Goal: Transaction & Acquisition: Download file/media

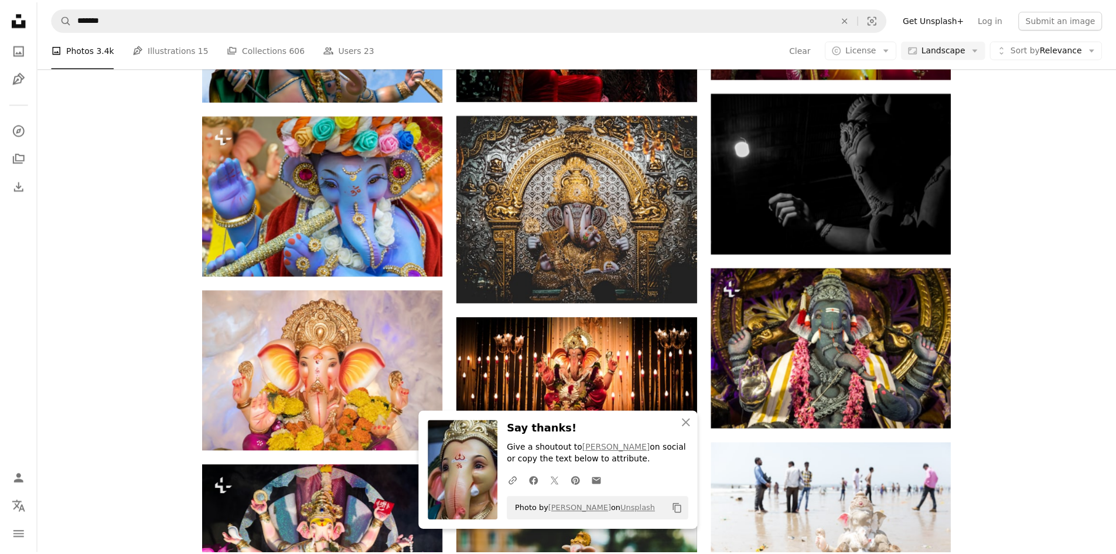
scroll to position [1250, 0]
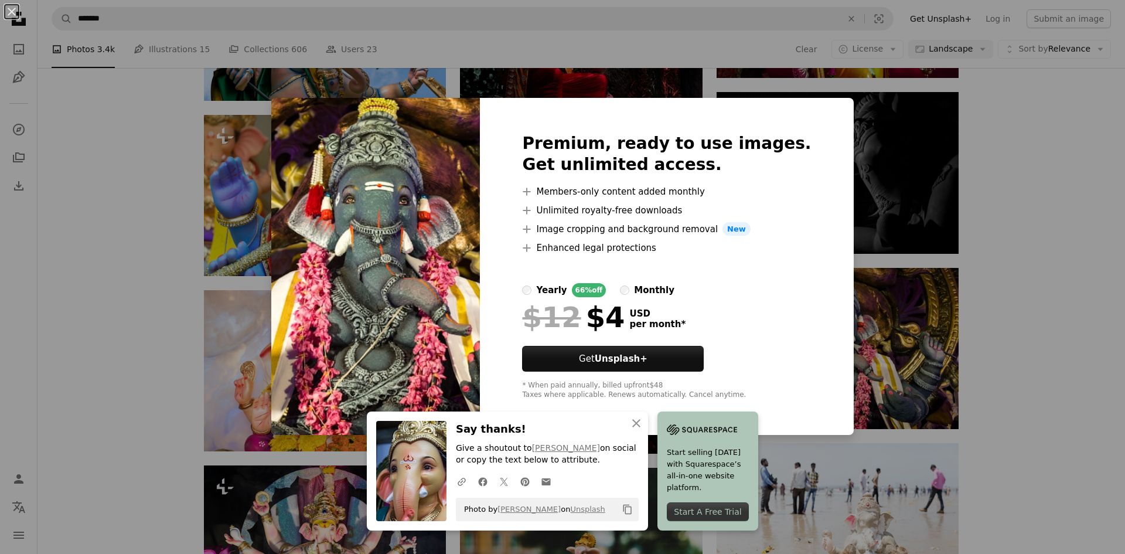
click at [348, 200] on img at bounding box center [375, 266] width 209 height 337
click at [11, 12] on button "An X shape" at bounding box center [12, 12] width 14 height 14
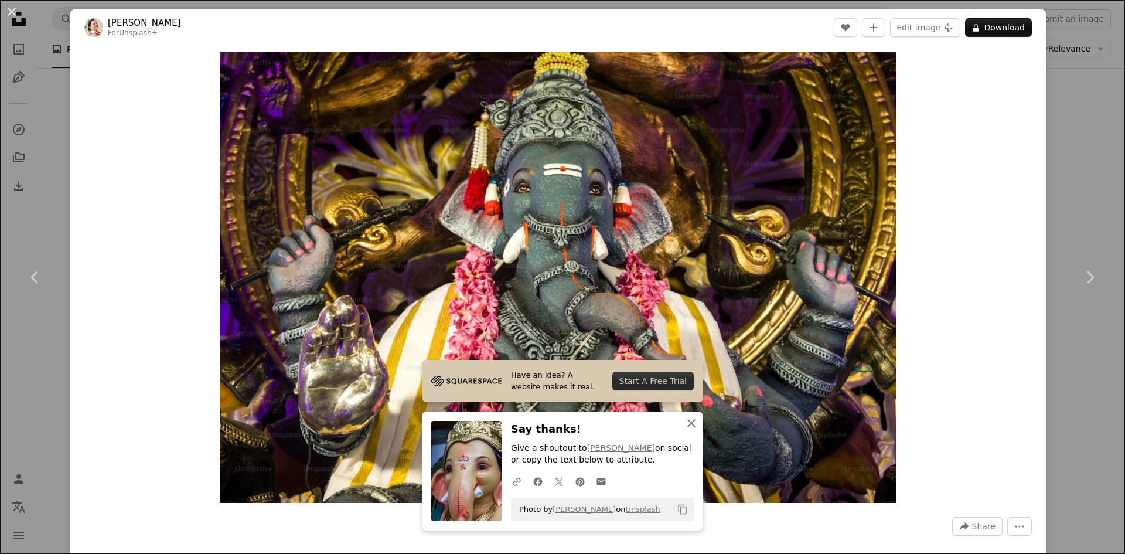
click at [684, 421] on icon "An X shape" at bounding box center [691, 423] width 14 height 14
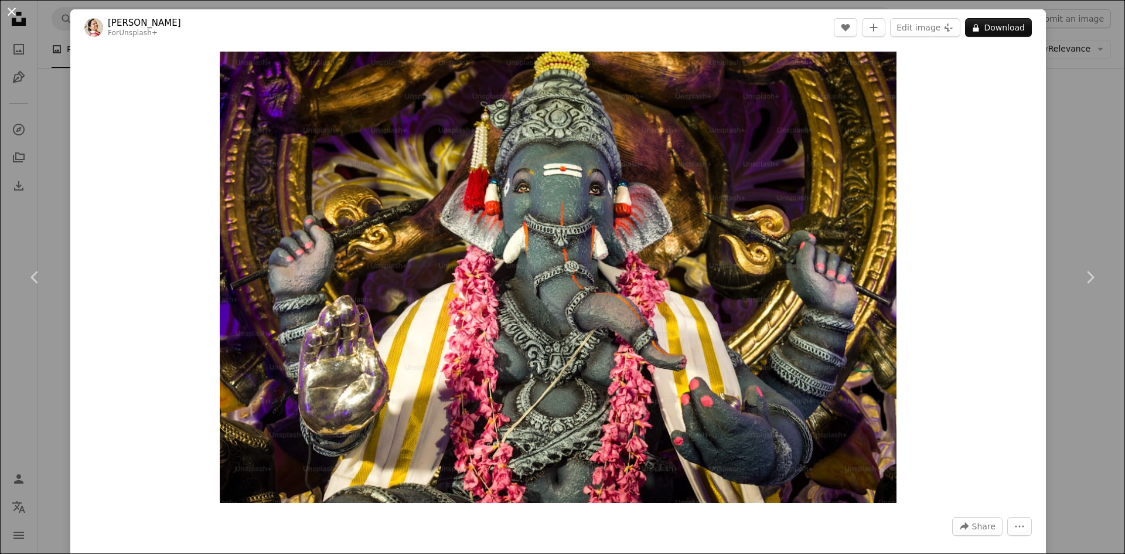
click at [11, 9] on button "An X shape" at bounding box center [12, 12] width 14 height 14
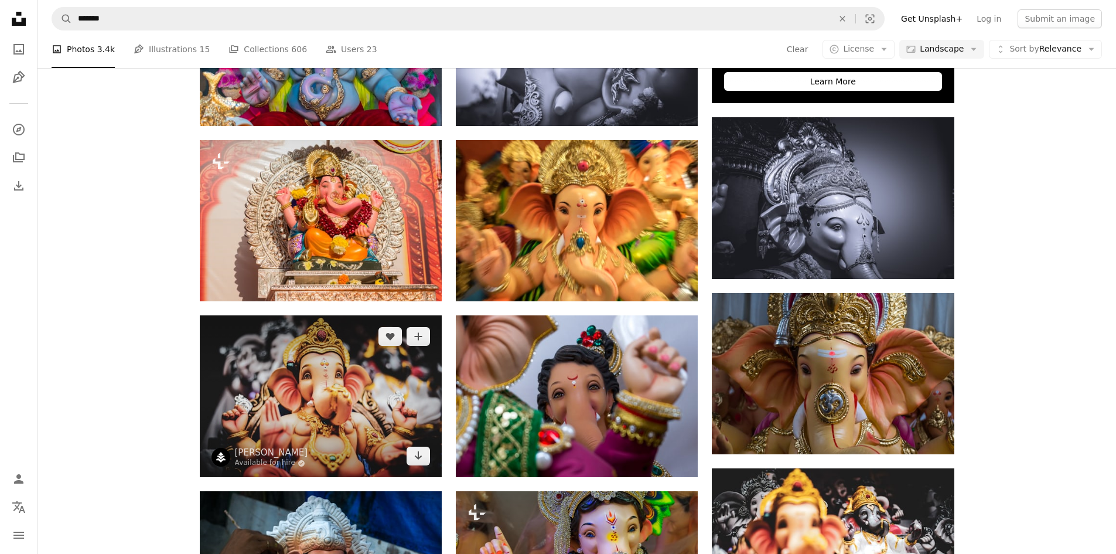
scroll to position [507, 0]
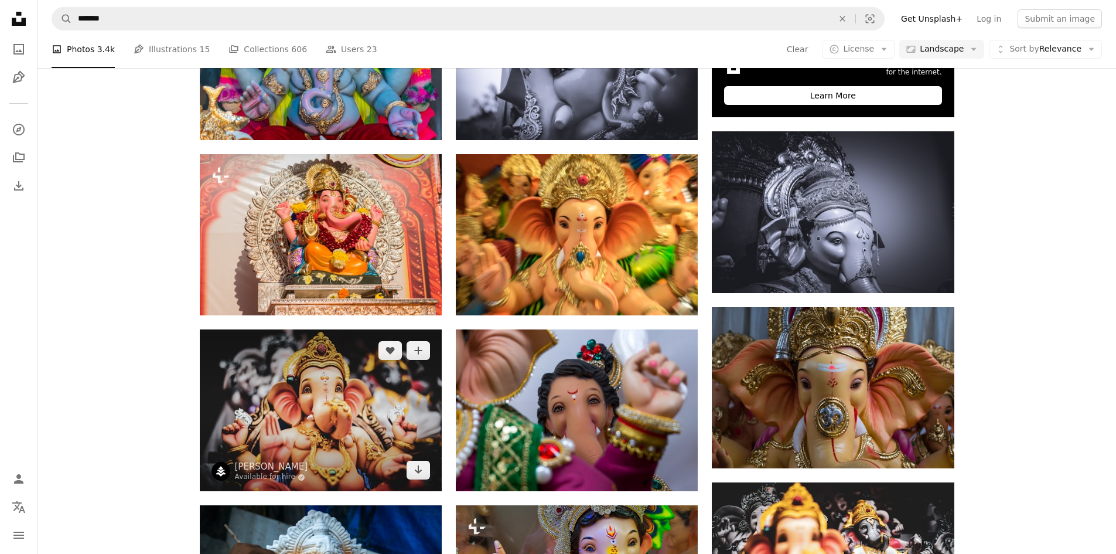
click at [317, 402] on img at bounding box center [321, 410] width 242 height 162
click at [418, 467] on icon "Download" at bounding box center [419, 469] width 8 height 8
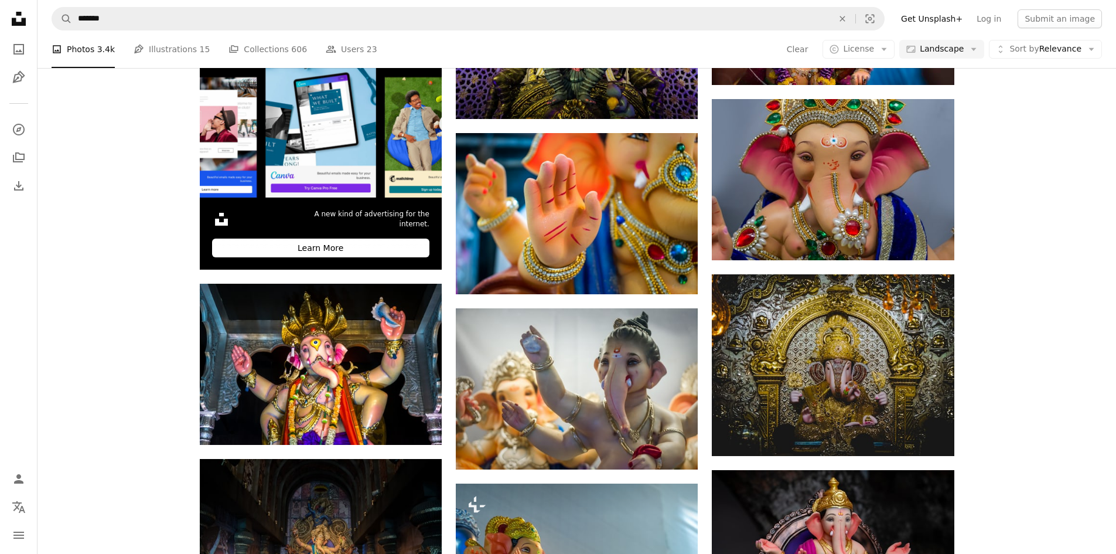
scroll to position [7850, 0]
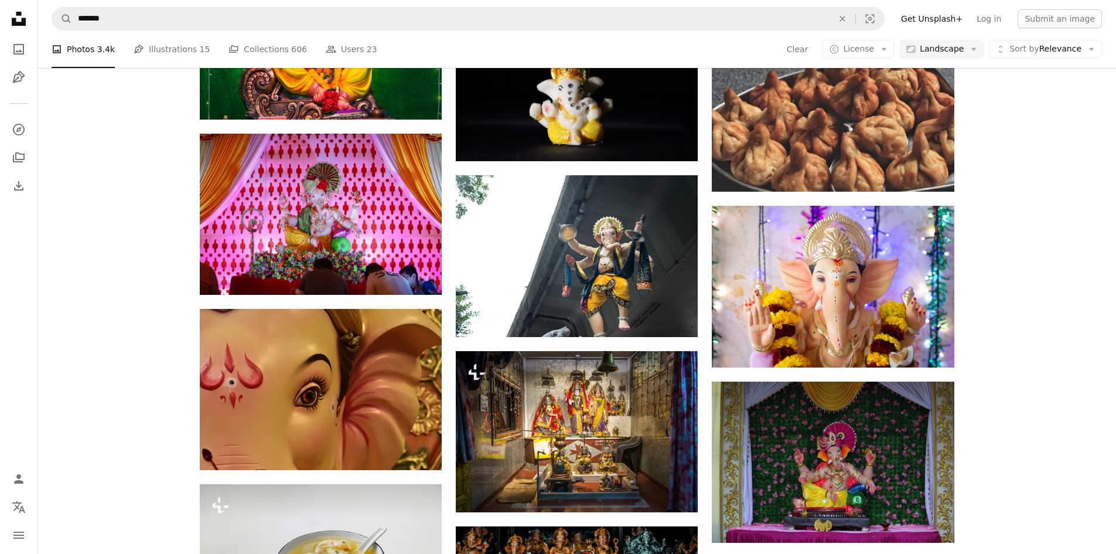
scroll to position [9998, 0]
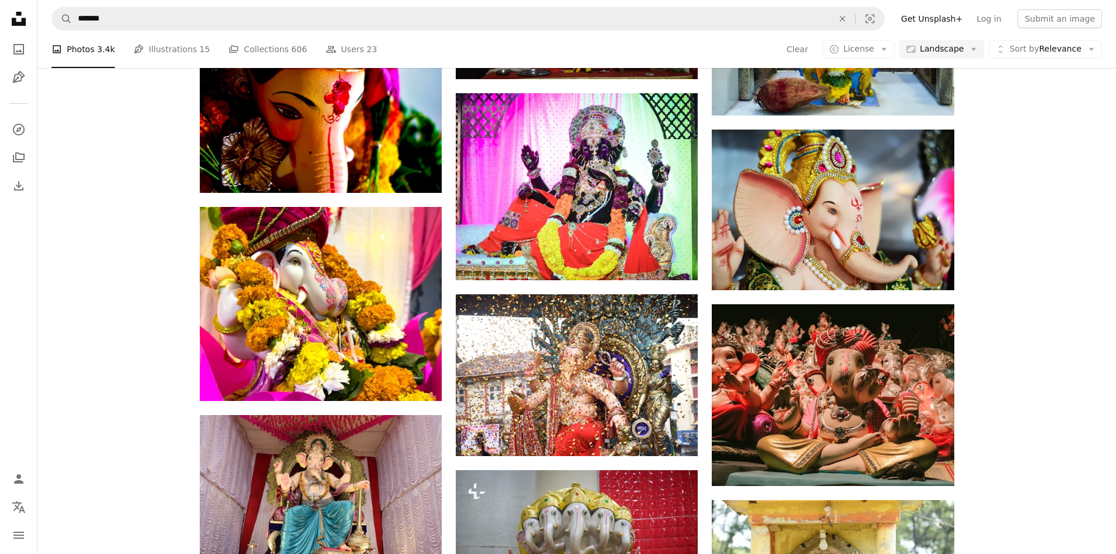
scroll to position [6991, 0]
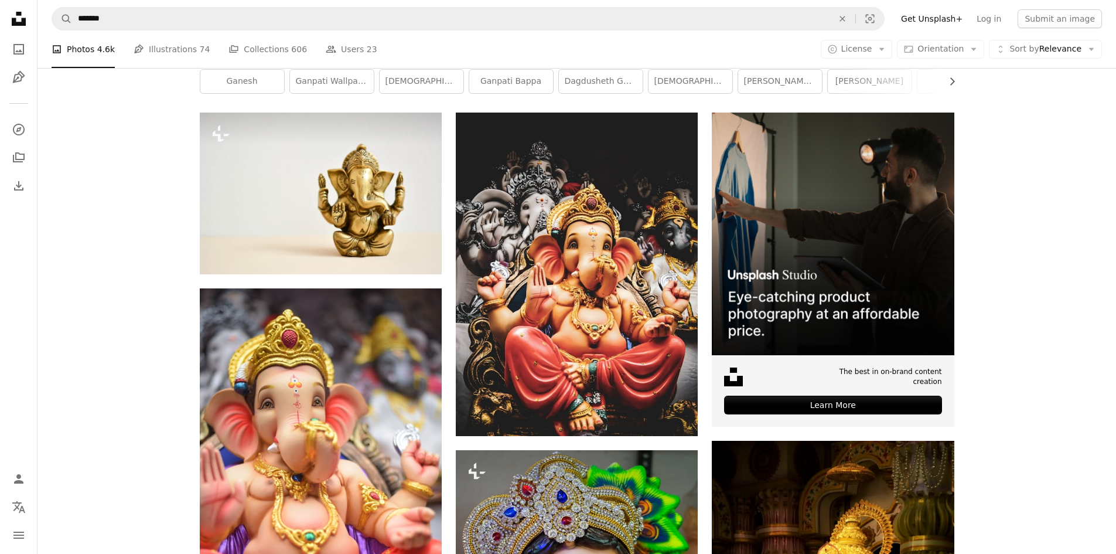
scroll to position [195, 0]
